Goal: Task Accomplishment & Management: Use online tool/utility

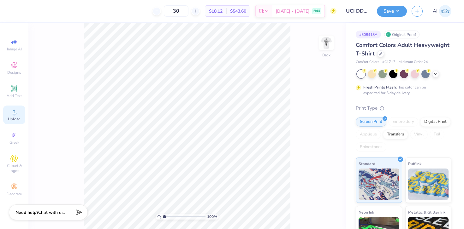
click at [12, 118] on span "Upload" at bounding box center [14, 119] width 13 height 5
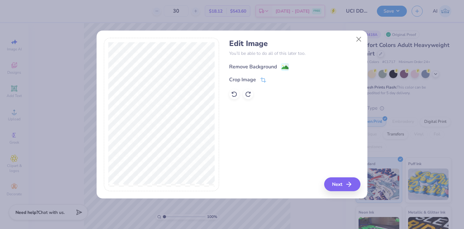
click at [274, 70] on div "Remove Background" at bounding box center [253, 67] width 48 height 8
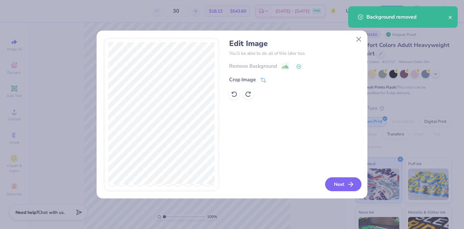
click at [343, 185] on button "Next" at bounding box center [343, 185] width 36 height 14
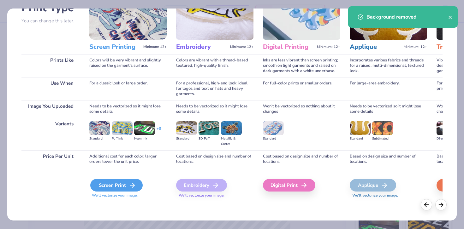
click at [106, 180] on div "Screen Print" at bounding box center [116, 185] width 52 height 13
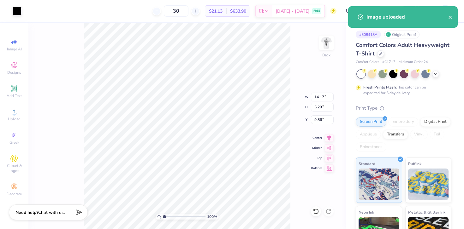
type input "7.96"
type input "2.97"
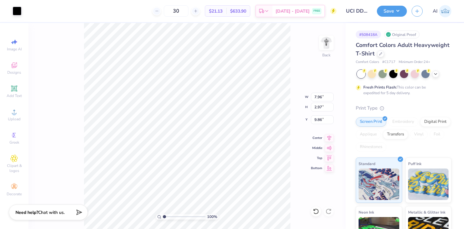
type input "3.00"
click at [326, 37] on img at bounding box center [326, 42] width 25 height 25
click at [326, 37] on img at bounding box center [326, 43] width 13 height 13
type input "6.49"
type input "2.42"
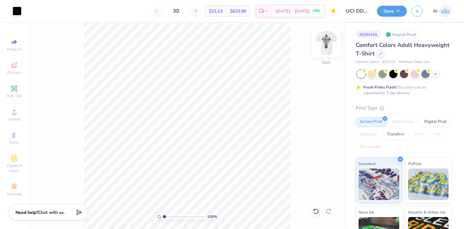
click at [326, 40] on img at bounding box center [326, 42] width 25 height 25
click at [326, 40] on img at bounding box center [326, 43] width 13 height 13
click at [398, 15] on button "Save" at bounding box center [392, 10] width 30 height 11
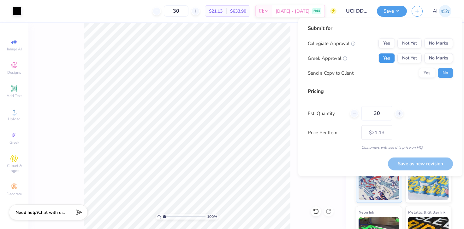
click at [389, 58] on button "Yes" at bounding box center [386, 58] width 16 height 10
click at [435, 44] on button "No Marks" at bounding box center [438, 43] width 29 height 10
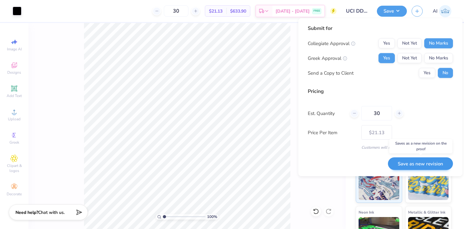
click at [417, 168] on button "Save as new revision" at bounding box center [420, 163] width 65 height 13
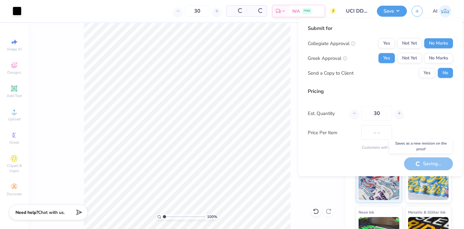
type input "$21.13"
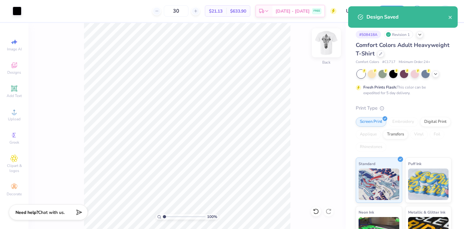
click at [329, 45] on img at bounding box center [326, 42] width 25 height 25
click at [453, 19] on div "Design Saved" at bounding box center [402, 16] width 109 height 21
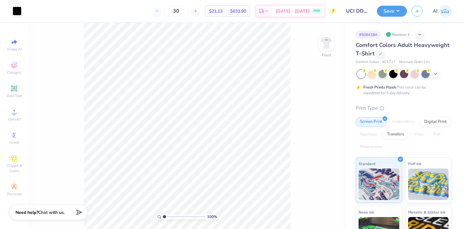
click at [451, 18] on div "Design Saved" at bounding box center [403, 19] width 112 height 29
click at [401, 11] on button "Save" at bounding box center [392, 10] width 30 height 11
